Goal: Navigation & Orientation: Find specific page/section

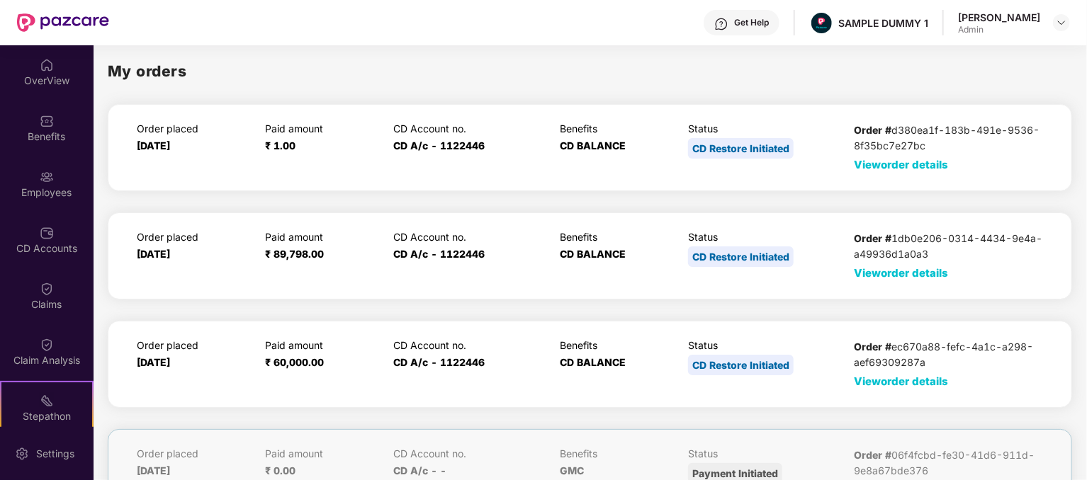
click at [760, 23] on div "Get Help" at bounding box center [751, 22] width 35 height 11
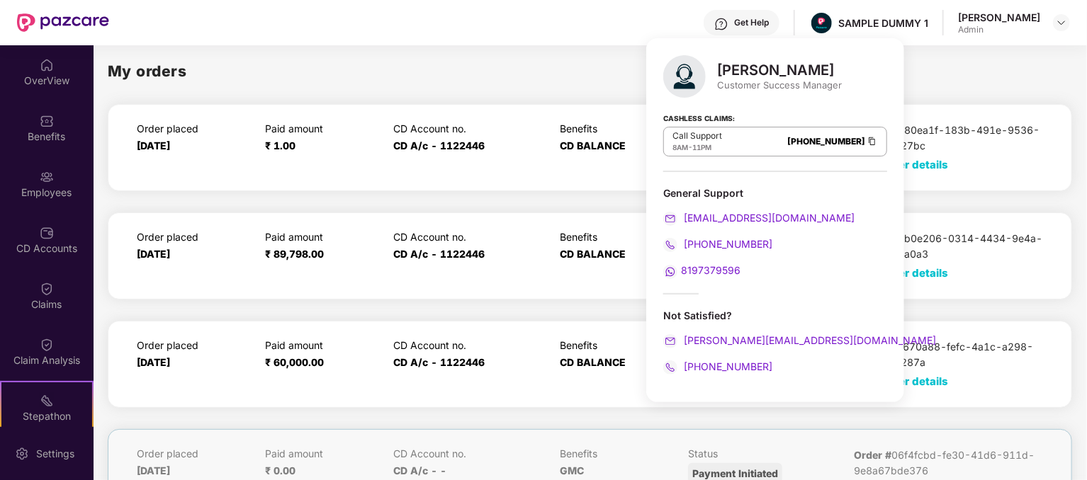
click at [530, 64] on div "My orders" at bounding box center [590, 71] width 964 height 23
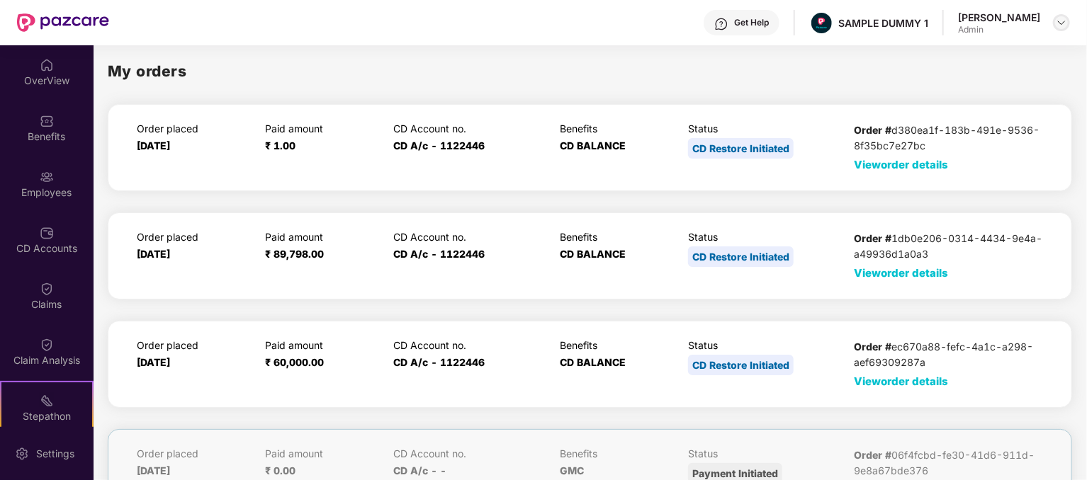
click at [1065, 23] on img at bounding box center [1061, 22] width 11 height 11
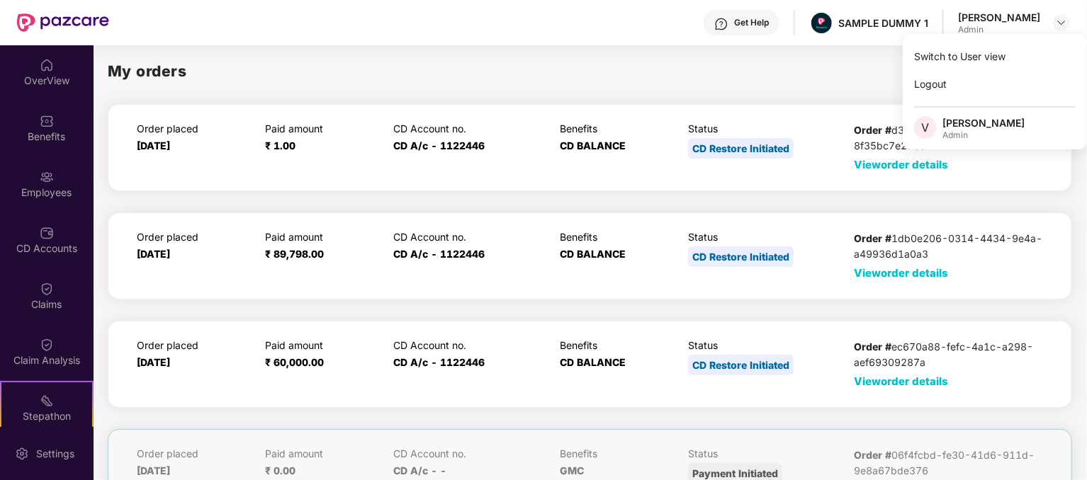
click at [833, 69] on div "My orders" at bounding box center [590, 71] width 964 height 23
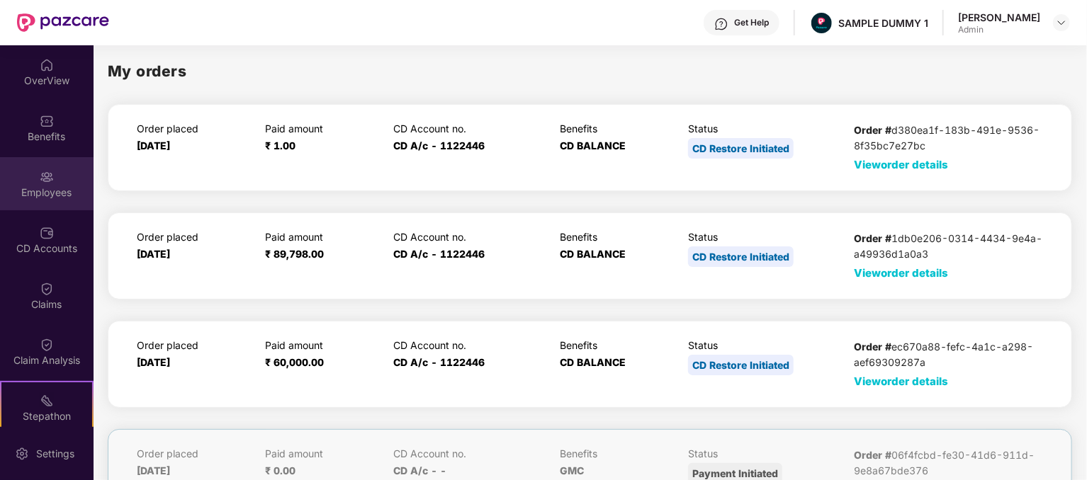
click at [67, 181] on div "Employees" at bounding box center [47, 183] width 94 height 53
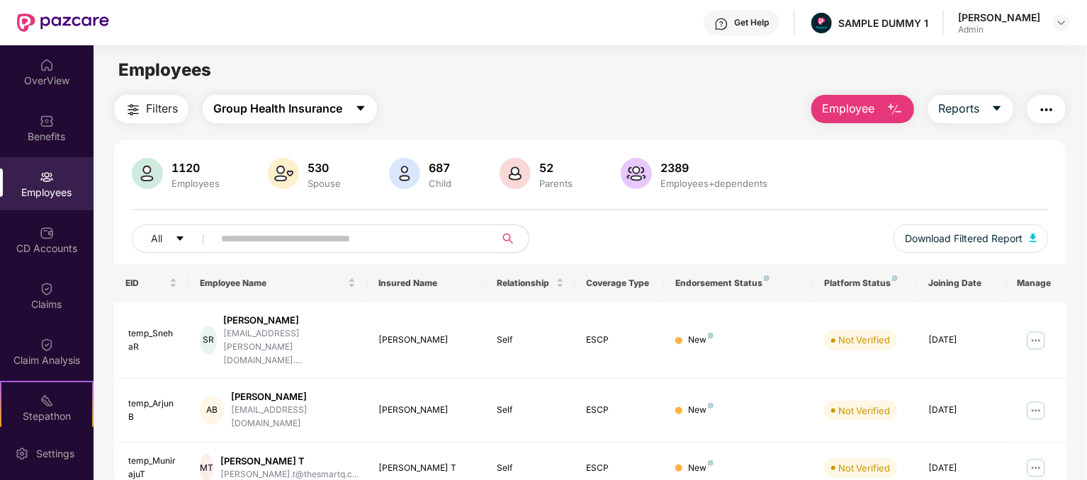
click at [365, 107] on icon "caret-down" at bounding box center [361, 108] width 8 height 5
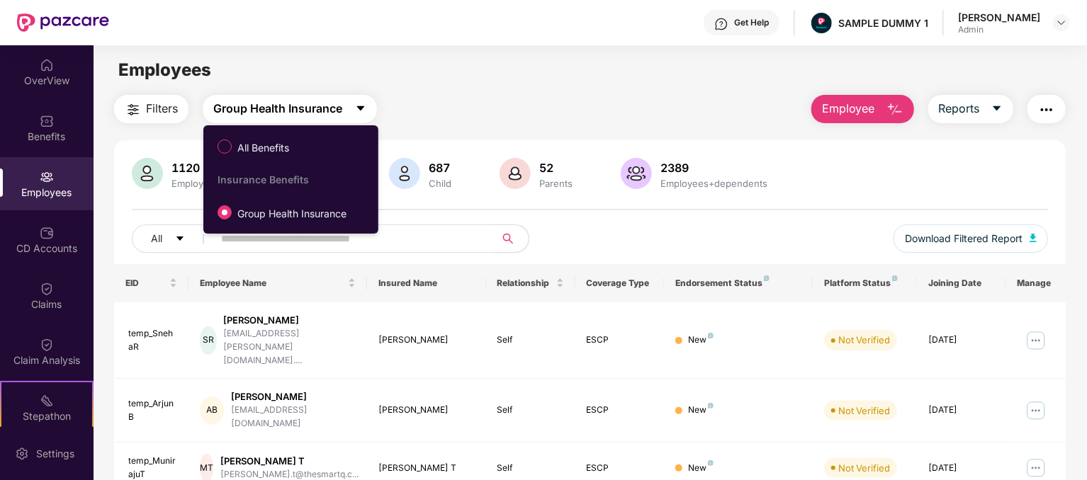
click at [365, 108] on icon "caret-down" at bounding box center [360, 108] width 11 height 11
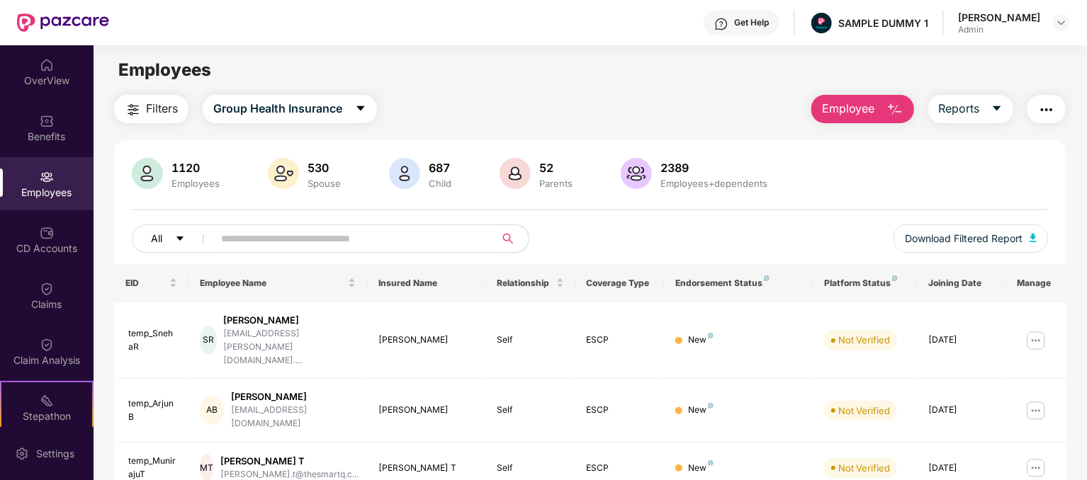
click at [179, 237] on icon "caret-down" at bounding box center [179, 239] width 7 height 4
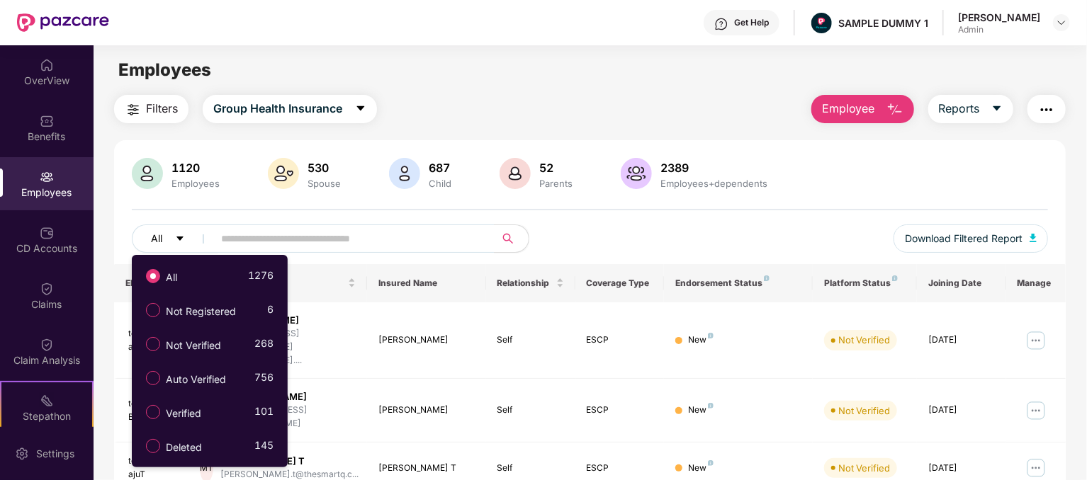
click at [179, 237] on icon "caret-down" at bounding box center [179, 239] width 7 height 4
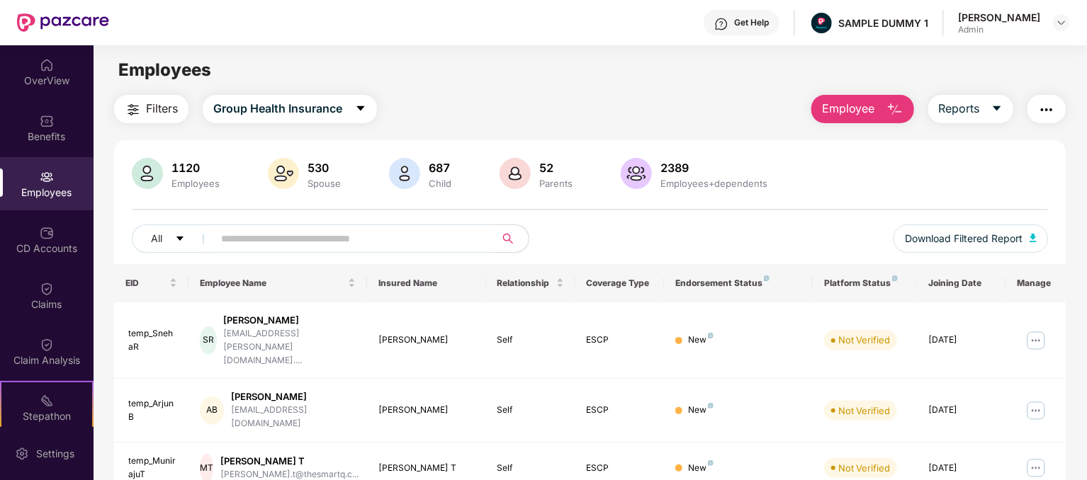
click at [758, 29] on div "Get Help" at bounding box center [742, 23] width 76 height 26
click at [533, 119] on div "Filters Group Health Insurance Employee Reports" at bounding box center [590, 109] width 952 height 28
click at [31, 454] on div "Settings" at bounding box center [47, 453] width 94 height 53
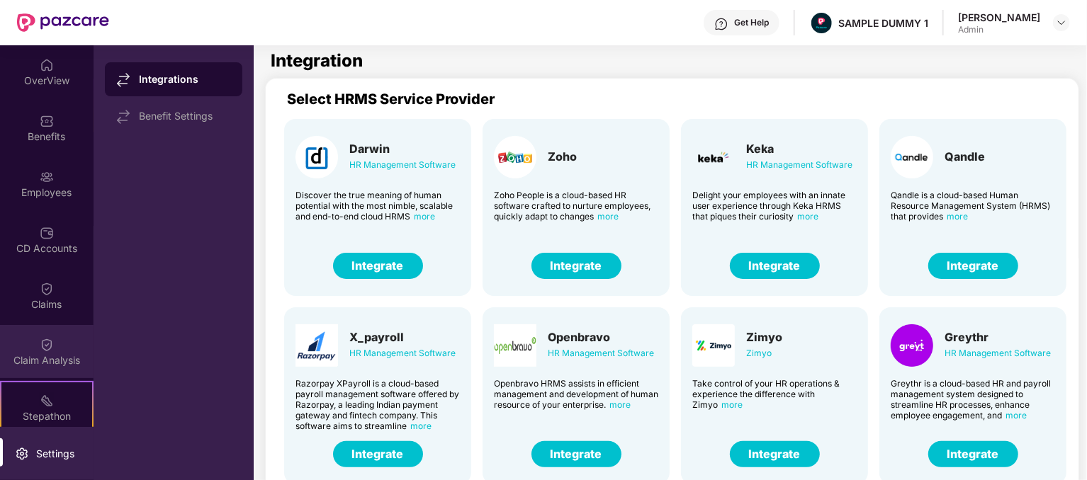
click at [46, 342] on img at bounding box center [47, 345] width 14 height 14
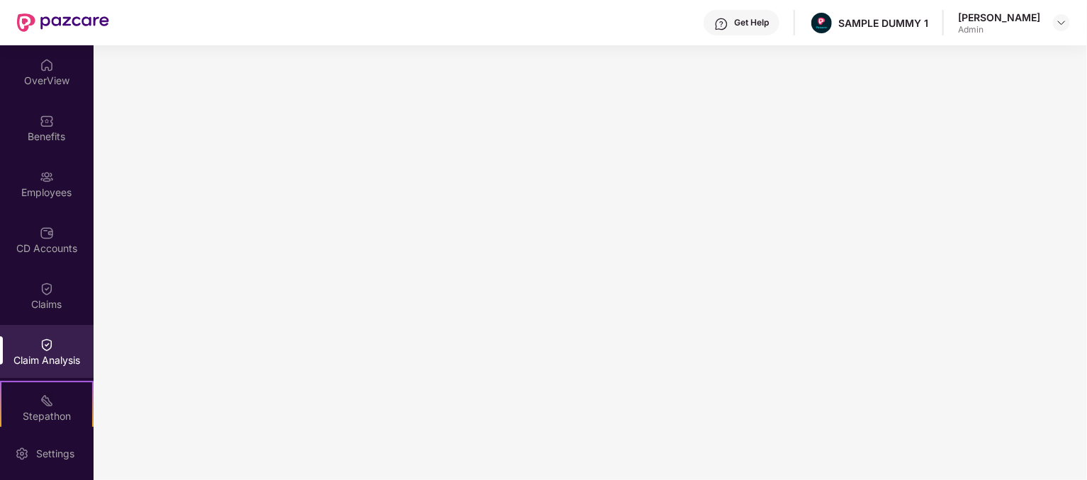
click at [609, 21] on div "Get Help SAMPLE DUMMY 1 Varsha Sharma Admin" at bounding box center [589, 22] width 961 height 45
click at [637, 18] on div "Get Help SAMPLE DUMMY 1 Varsha Sharma Admin" at bounding box center [589, 22] width 961 height 45
click at [553, 28] on div "Get Help SAMPLE DUMMY 1 Varsha Sharma Admin" at bounding box center [589, 22] width 961 height 45
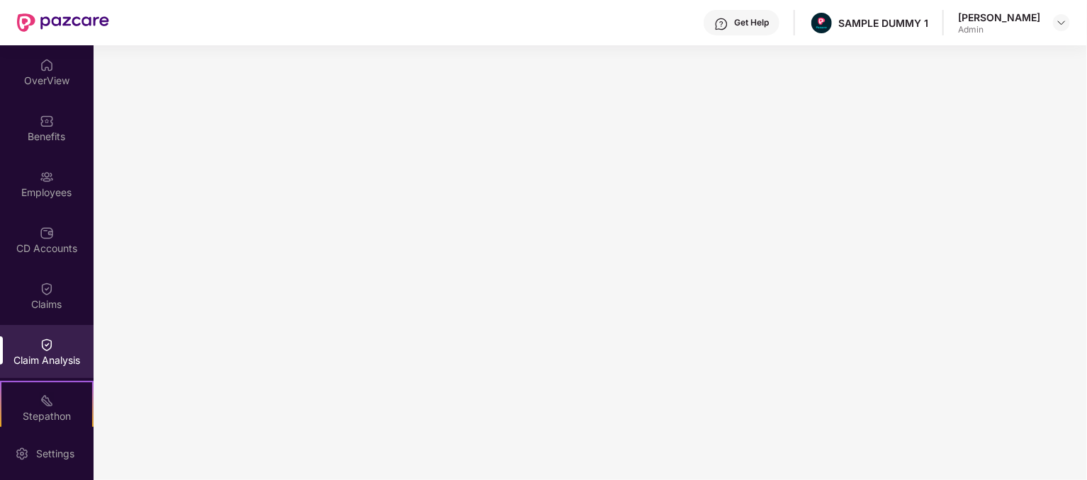
click at [547, 39] on div "Get Help SAMPLE DUMMY 1 Varsha Sharma Admin" at bounding box center [589, 22] width 961 height 45
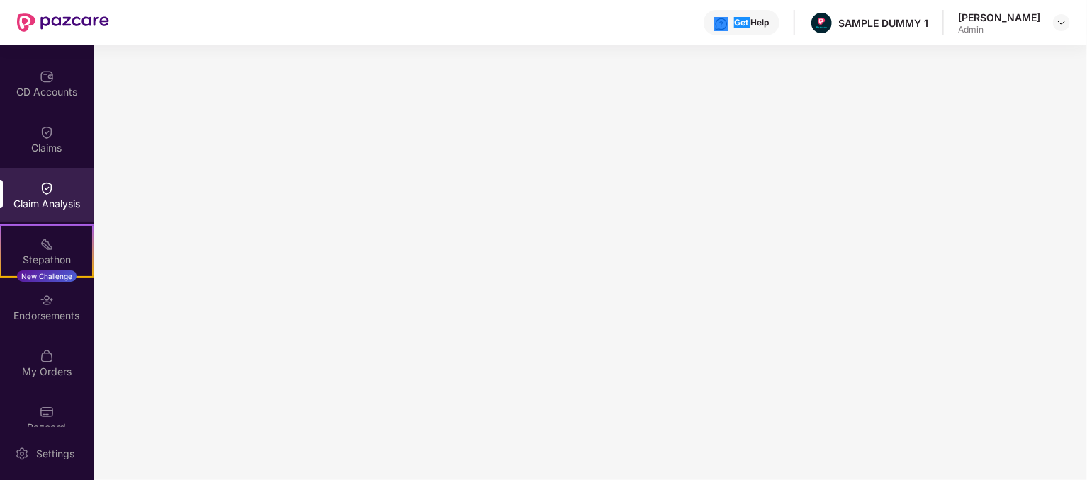
scroll to position [179, 0]
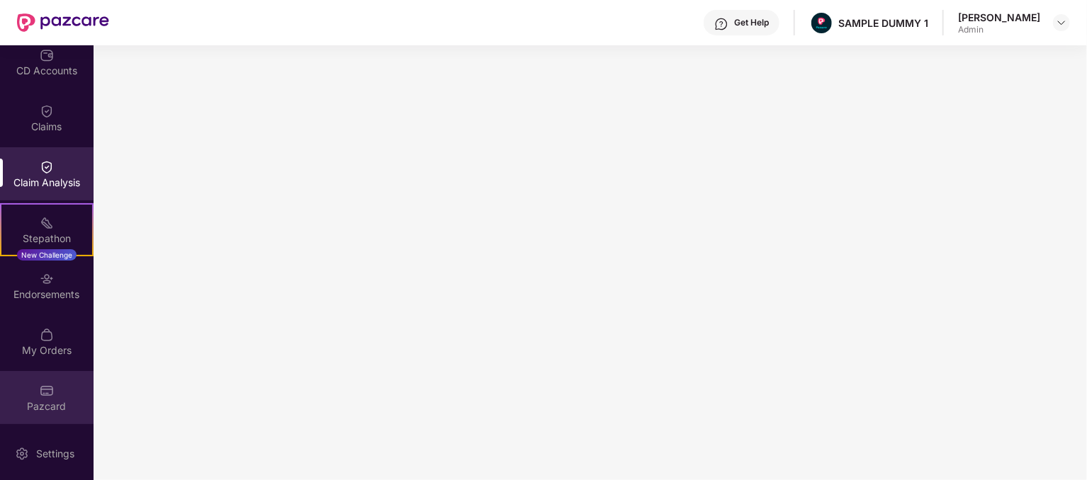
click at [31, 402] on div "Pazcard" at bounding box center [47, 407] width 94 height 14
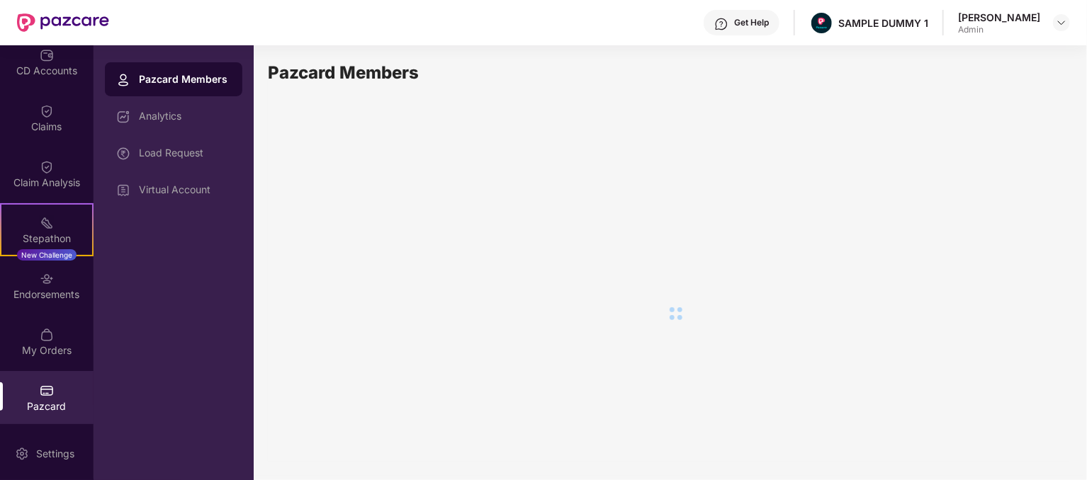
click at [46, 404] on div "Pazcard" at bounding box center [47, 407] width 94 height 14
click at [598, 303] on div "Pazcard Members" at bounding box center [668, 261] width 801 height 402
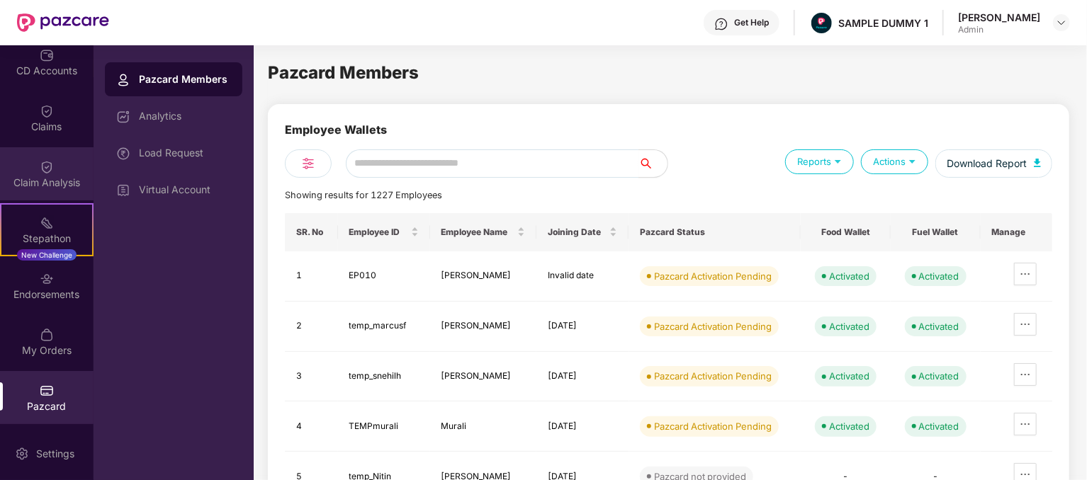
click at [44, 177] on div "Claim Analysis" at bounding box center [47, 183] width 94 height 14
